Goal: Check status

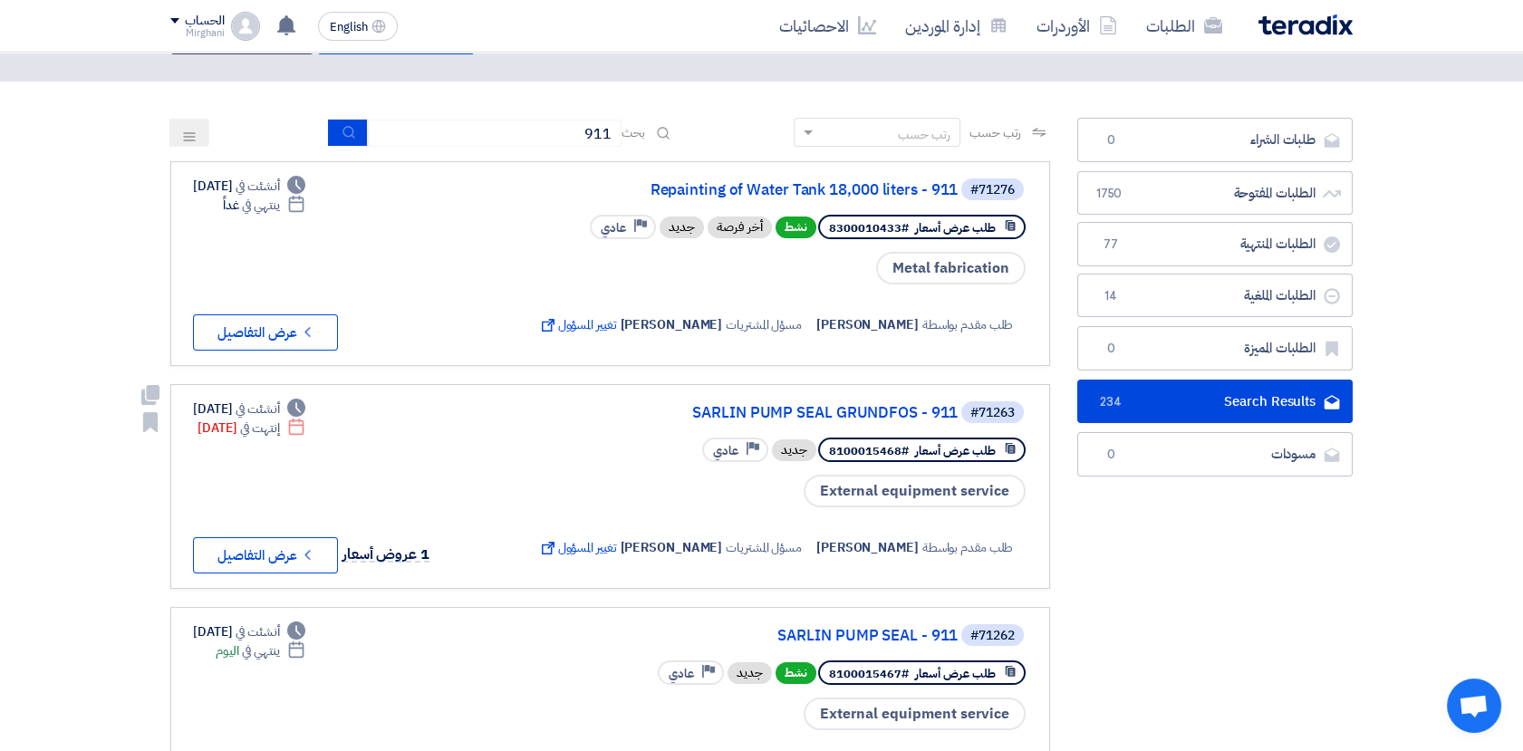
scroll to position [101, 0]
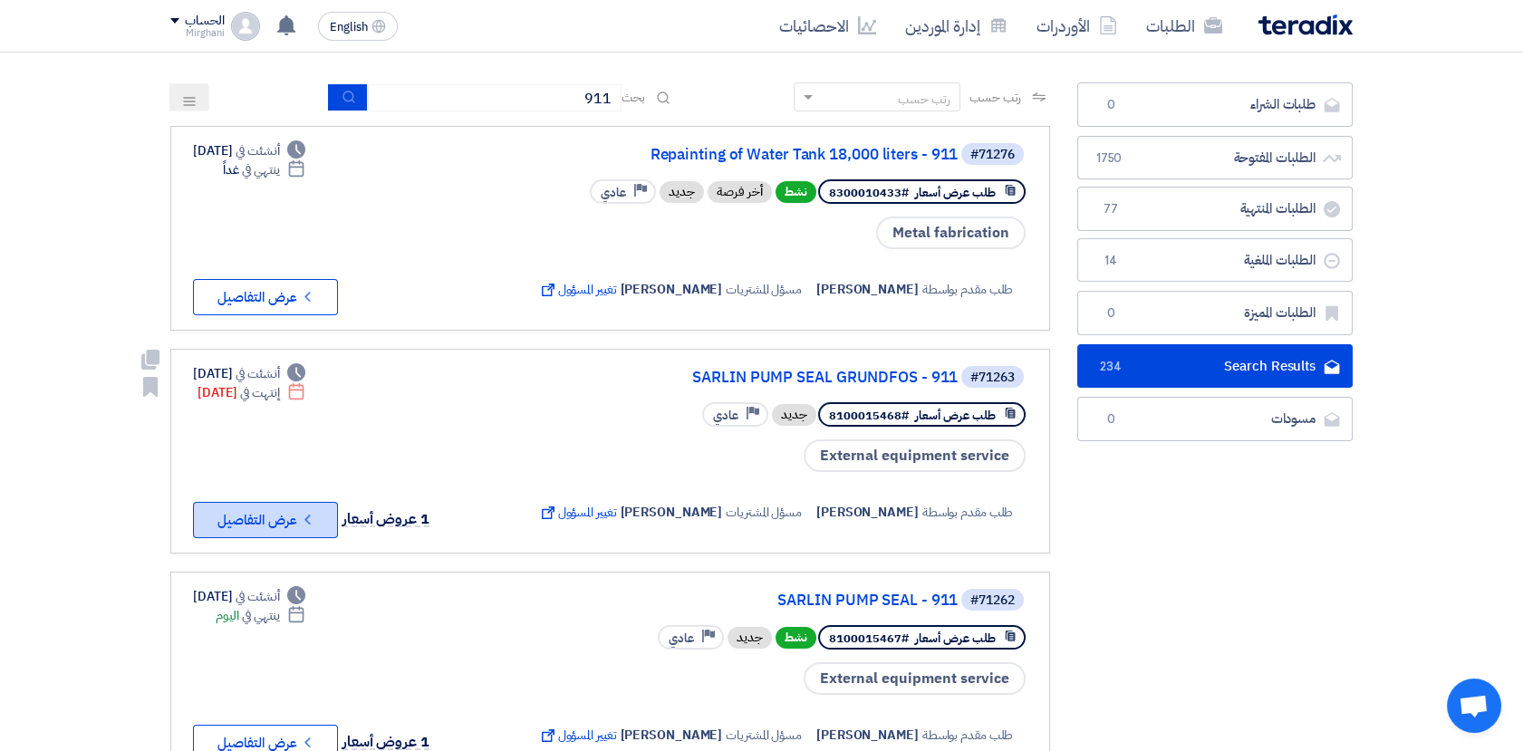
click at [285, 520] on button "Check details عرض التفاصيل" at bounding box center [265, 520] width 145 height 36
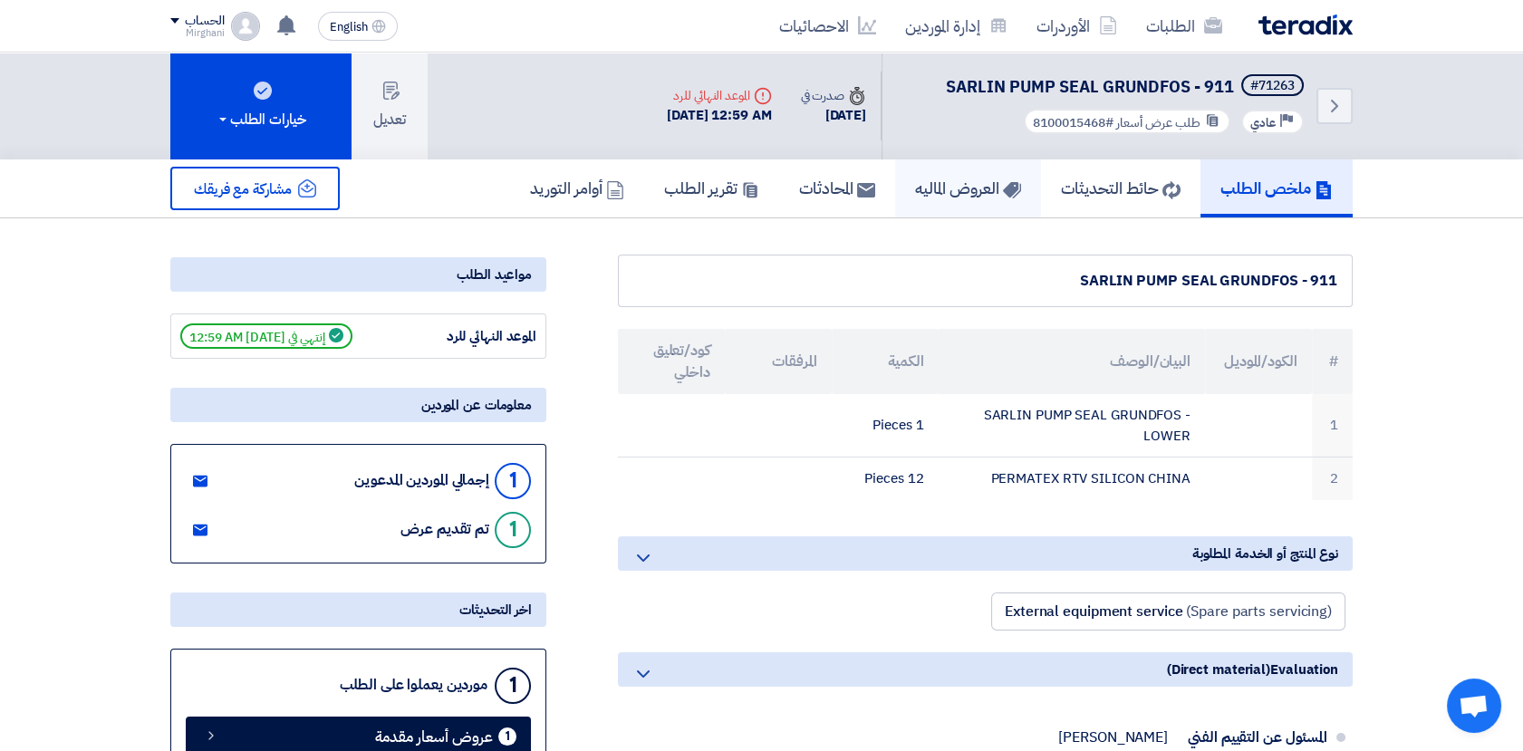
click at [916, 198] on h5 "العروض الماليه" at bounding box center [968, 188] width 106 height 21
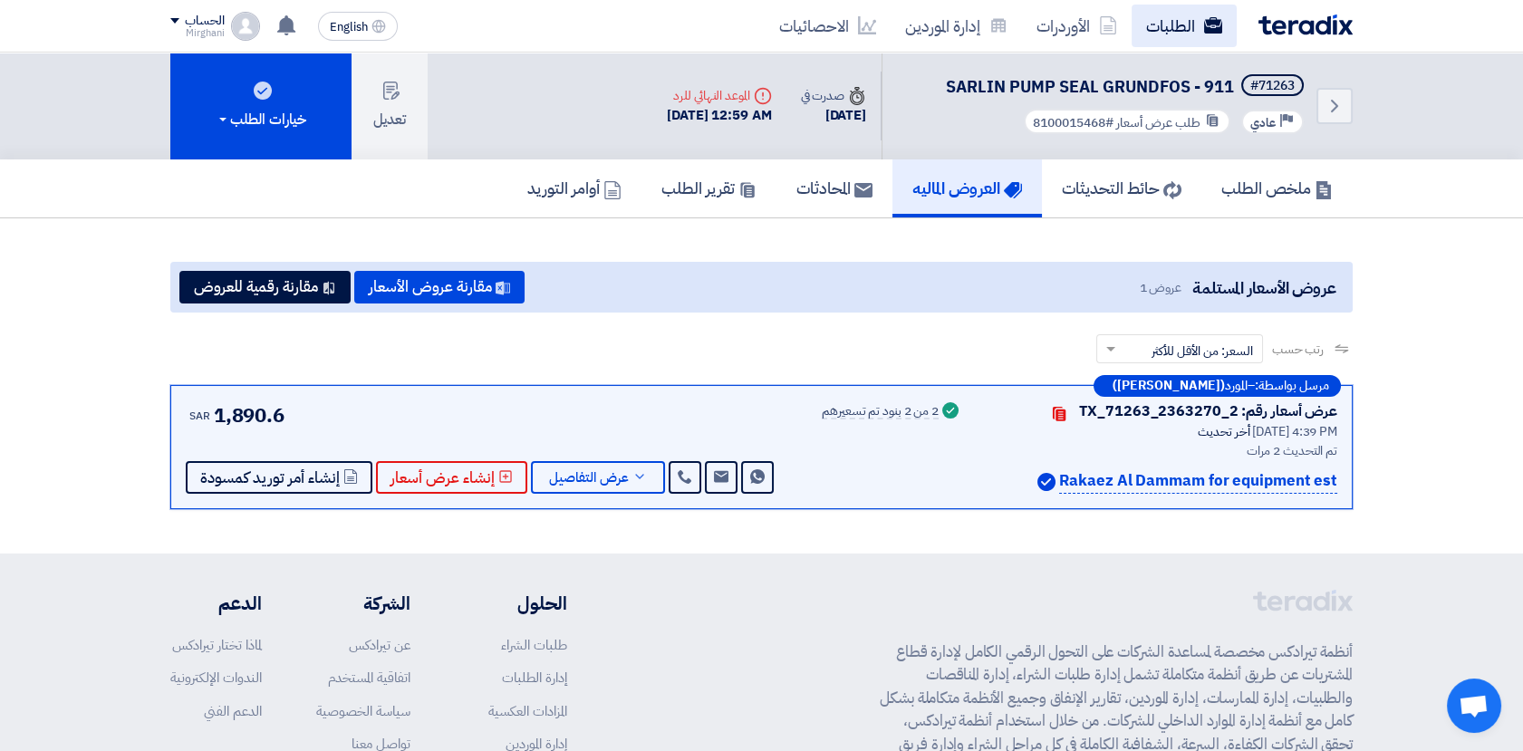
click at [1194, 32] on link "الطلبات" at bounding box center [1184, 26] width 105 height 43
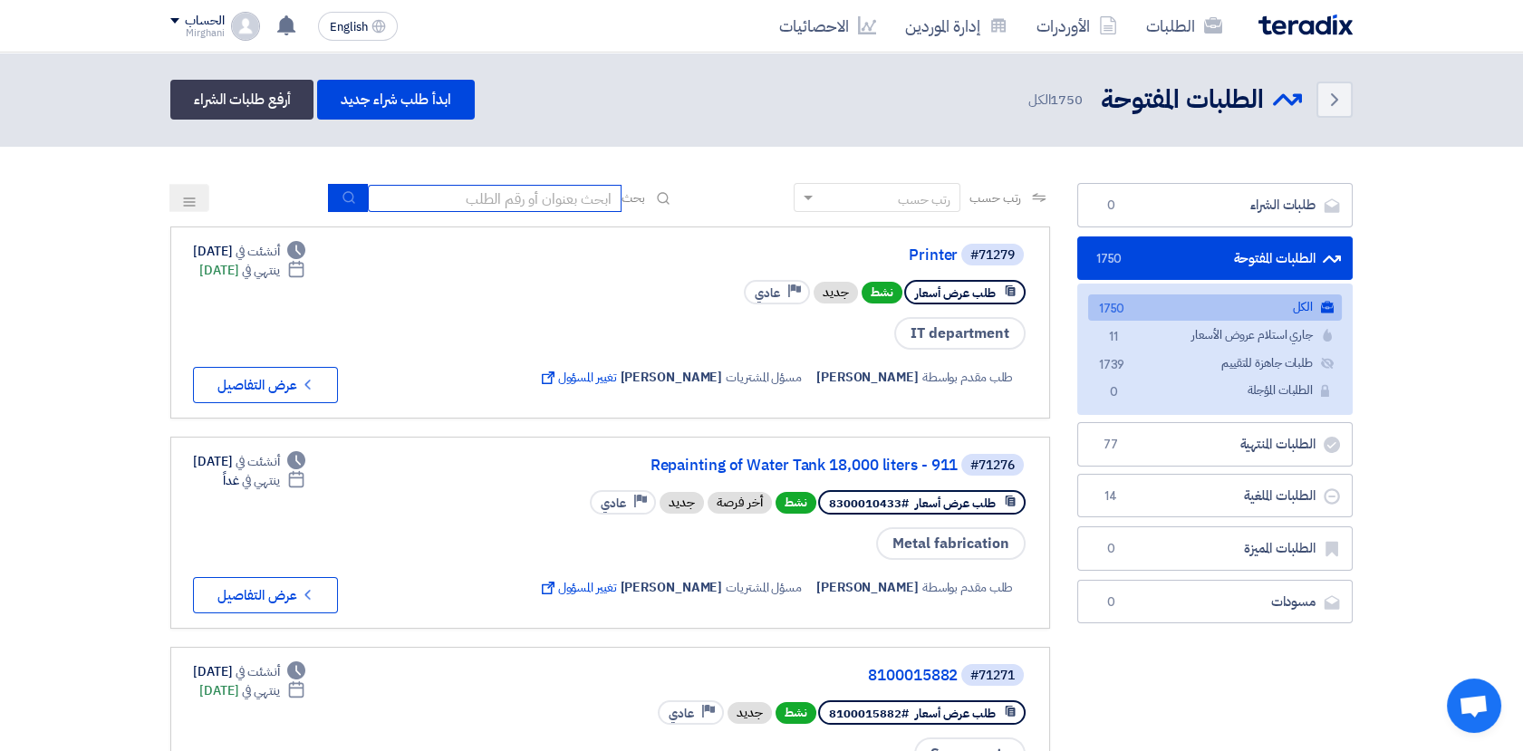
click at [603, 188] on input at bounding box center [495, 198] width 254 height 27
paste input "8100015627"
type input "8100015627"
click at [343, 198] on icon "submit" at bounding box center [349, 197] width 14 height 14
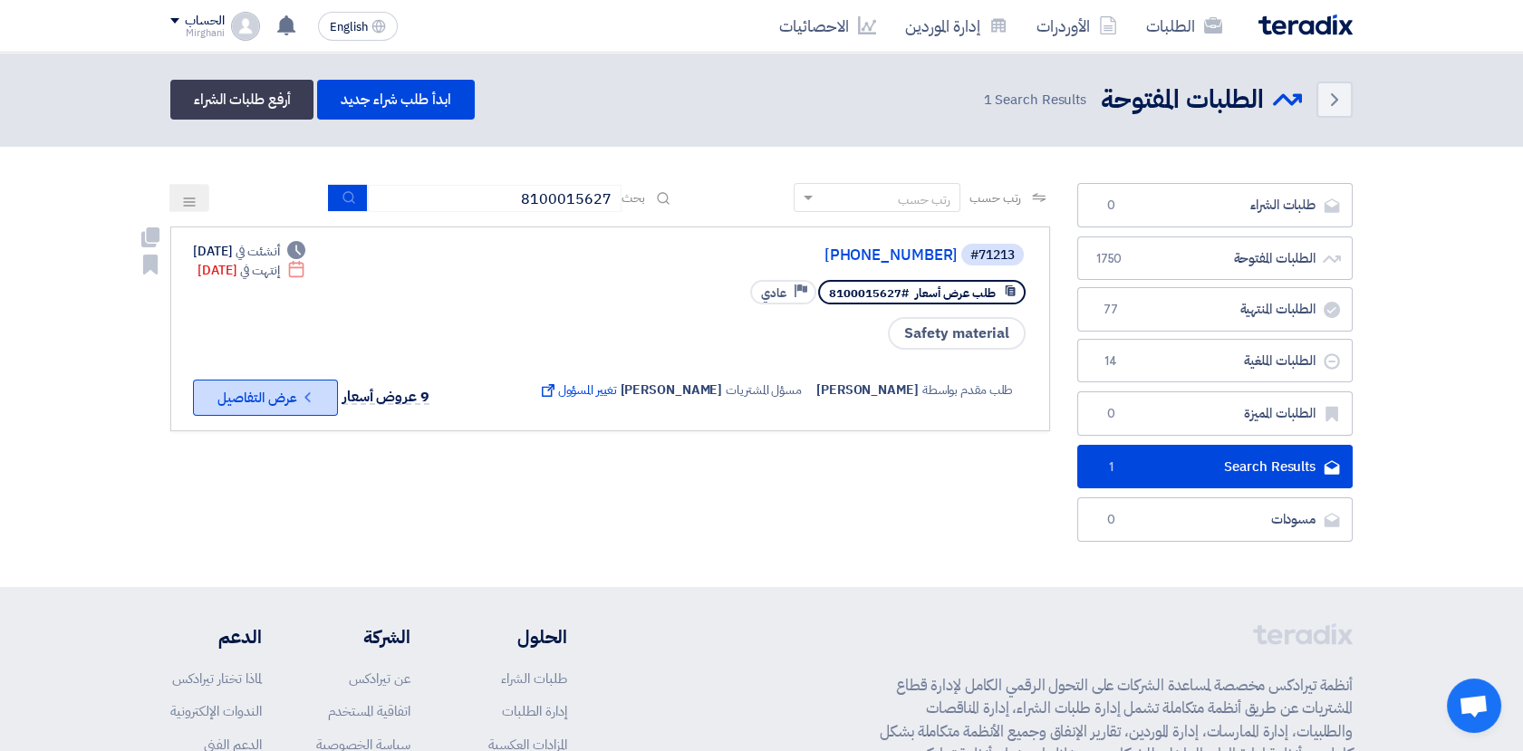
click at [283, 394] on button "Check details عرض التفاصيل" at bounding box center [265, 398] width 145 height 36
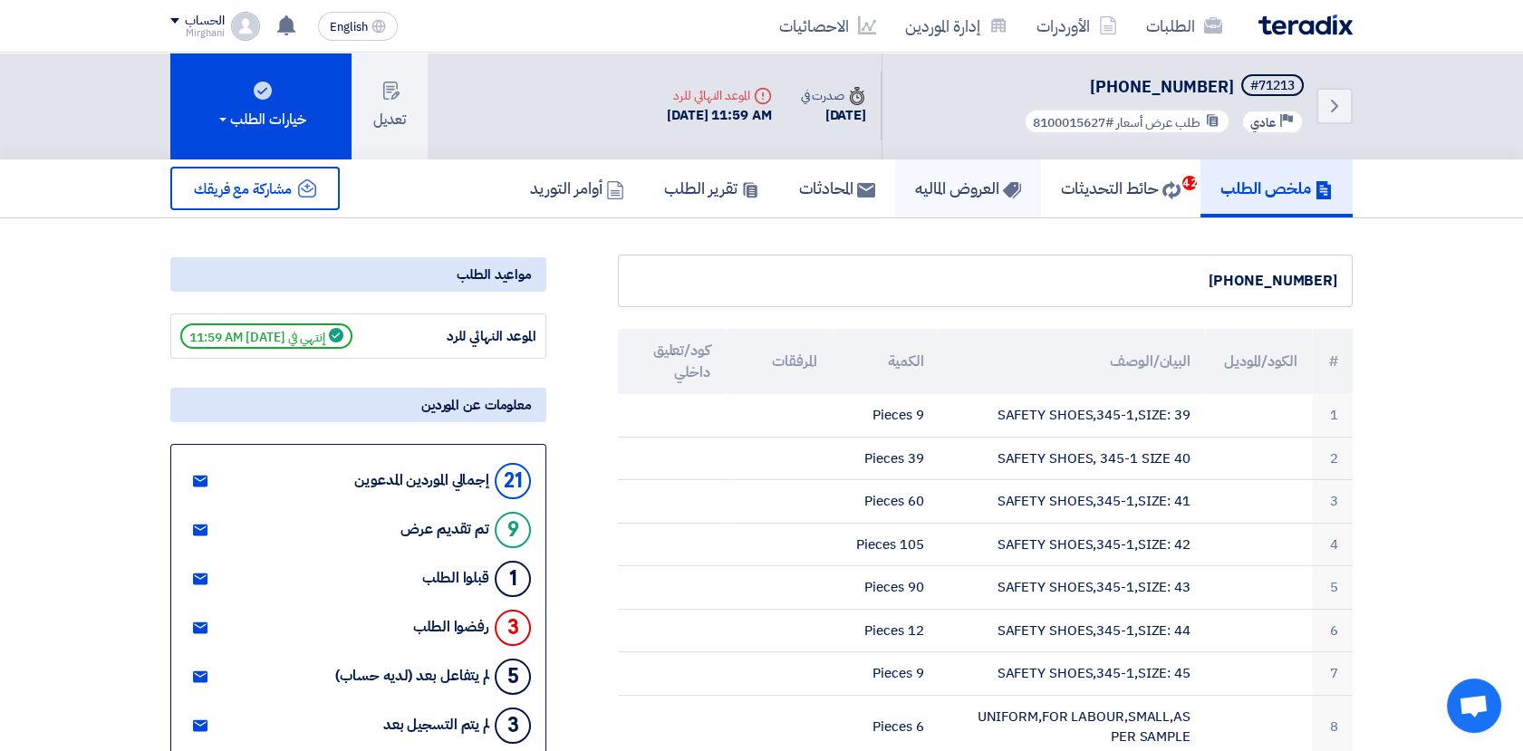
click at [934, 196] on h5 "العروض الماليه" at bounding box center [968, 188] width 106 height 21
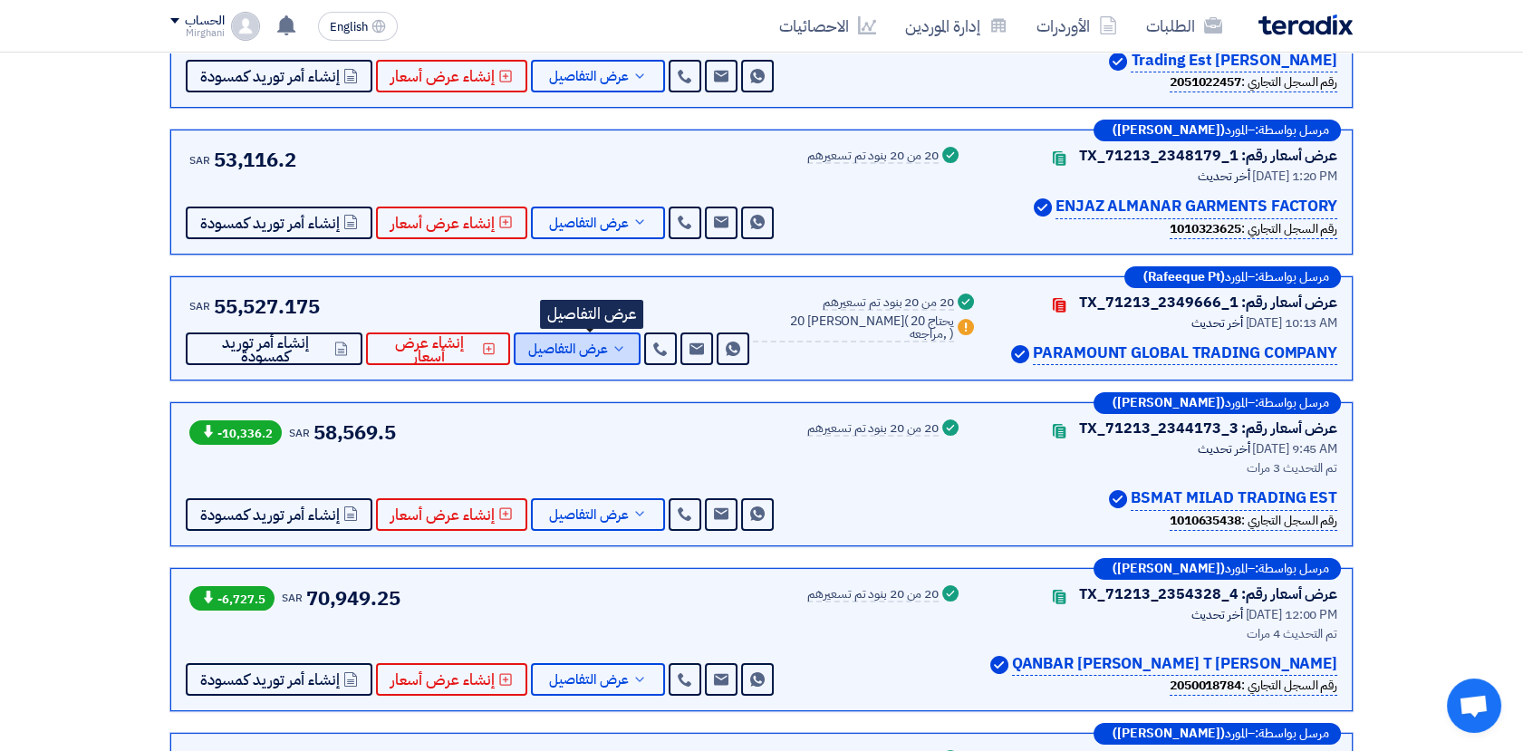
scroll to position [503, 0]
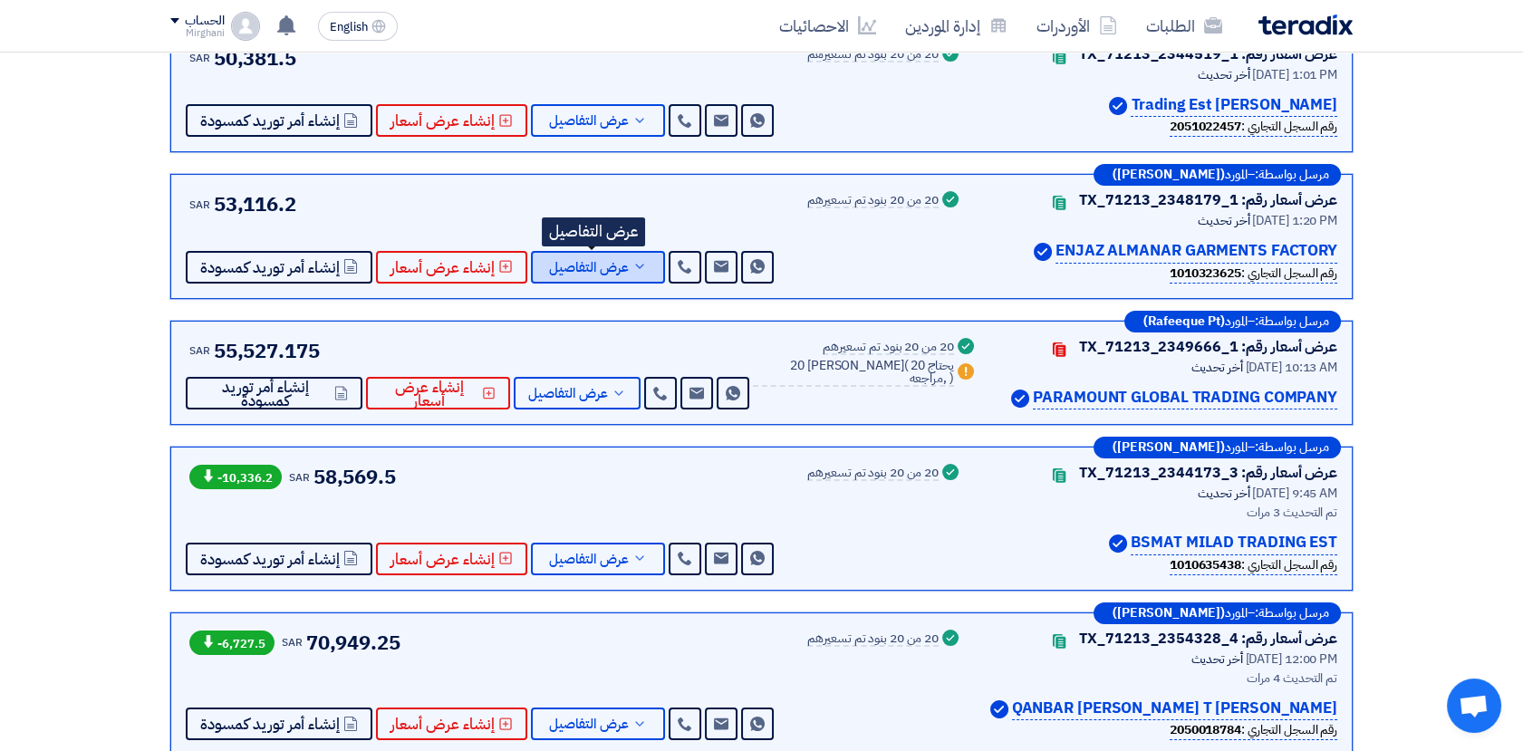
click at [615, 261] on span "عرض التفاصيل" at bounding box center [589, 268] width 80 height 14
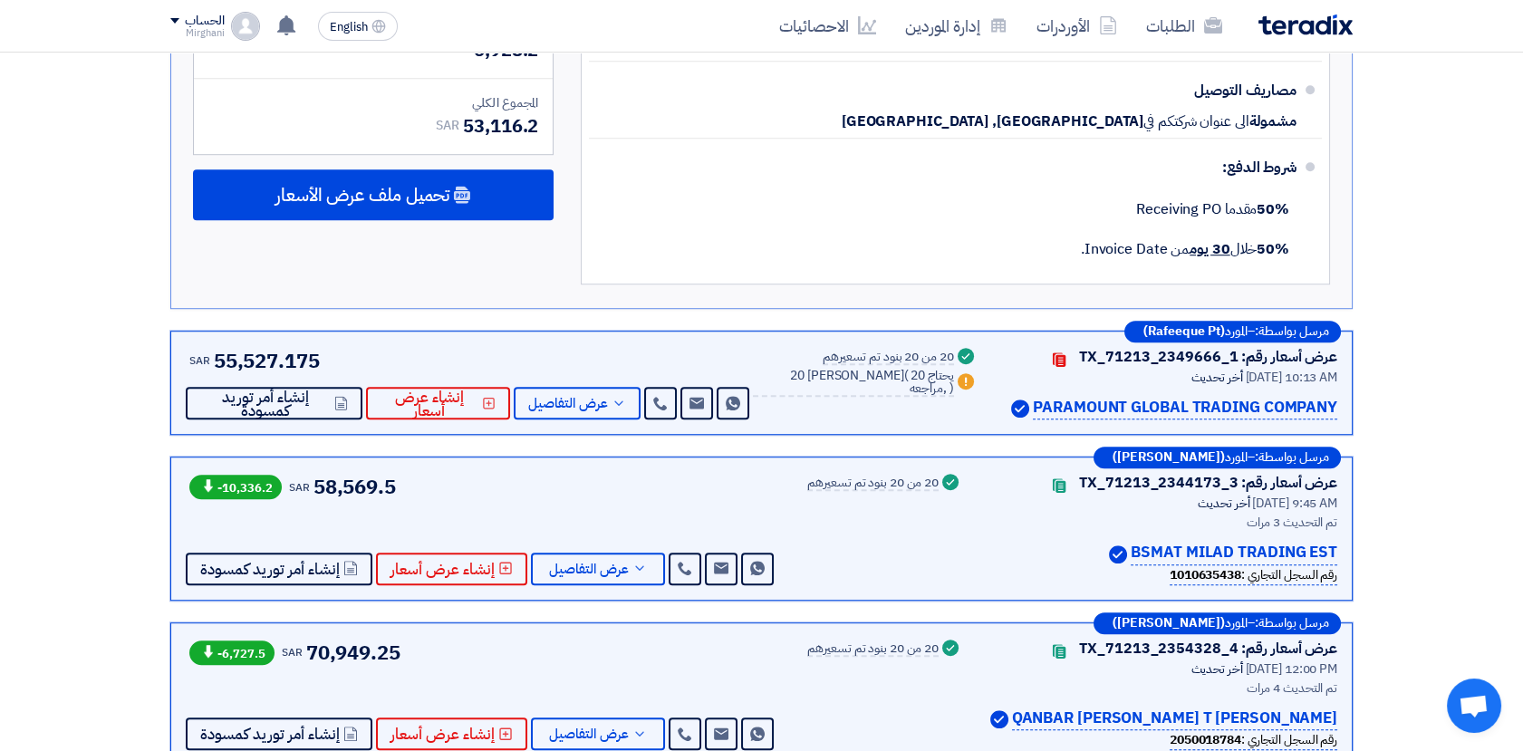
scroll to position [2517, 0]
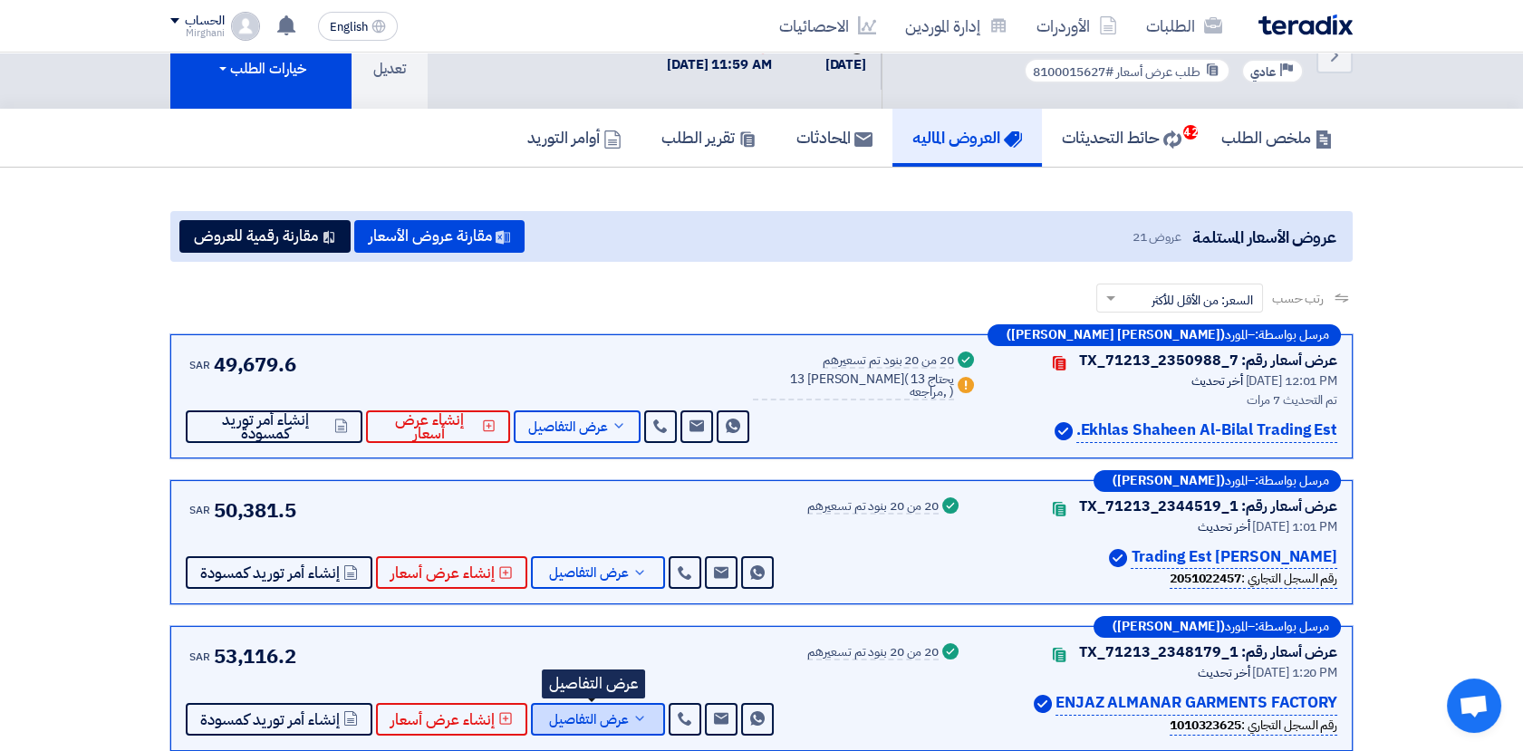
scroll to position [0, 0]
